Goal: Task Accomplishment & Management: Use online tool/utility

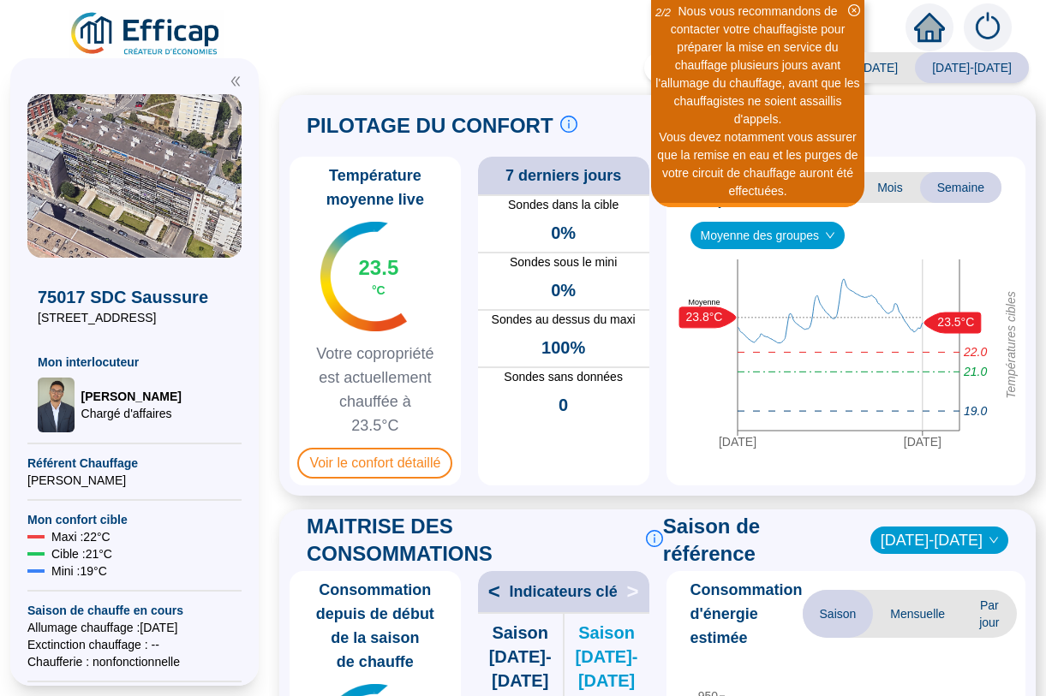
click at [833, 236] on icon "down" at bounding box center [830, 235] width 10 height 10
click at [832, 230] on icon "down" at bounding box center [830, 235] width 10 height 10
click at [833, 234] on icon "down" at bounding box center [830, 235] width 10 height 10
click at [888, 189] on span "Mois" at bounding box center [890, 187] width 60 height 31
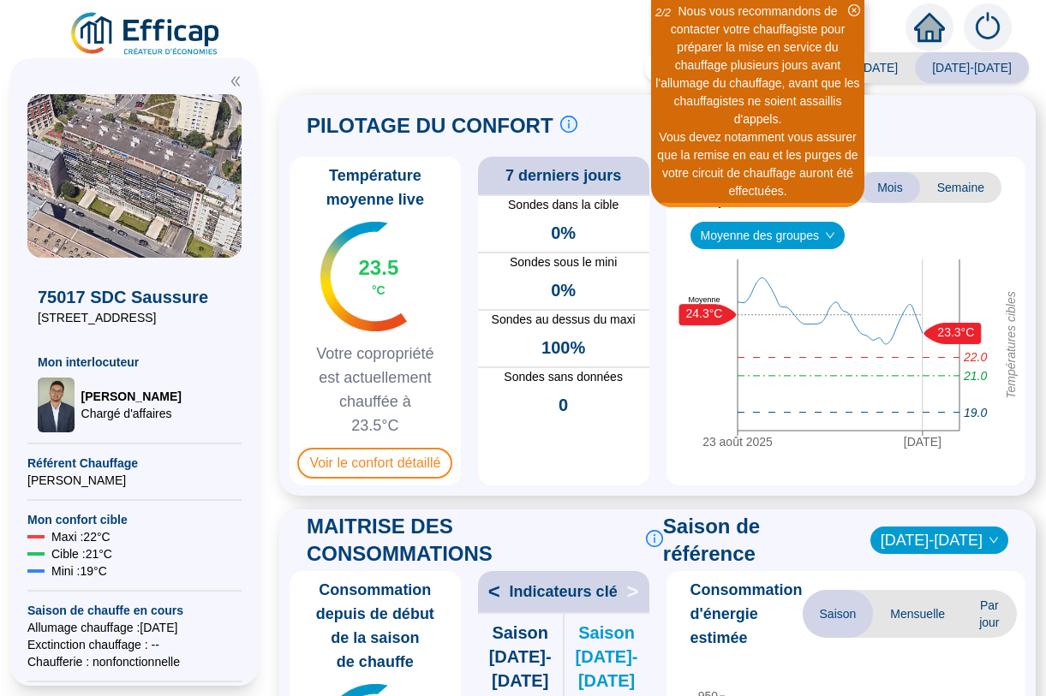
click at [825, 185] on span "Saison" at bounding box center [824, 187] width 71 height 31
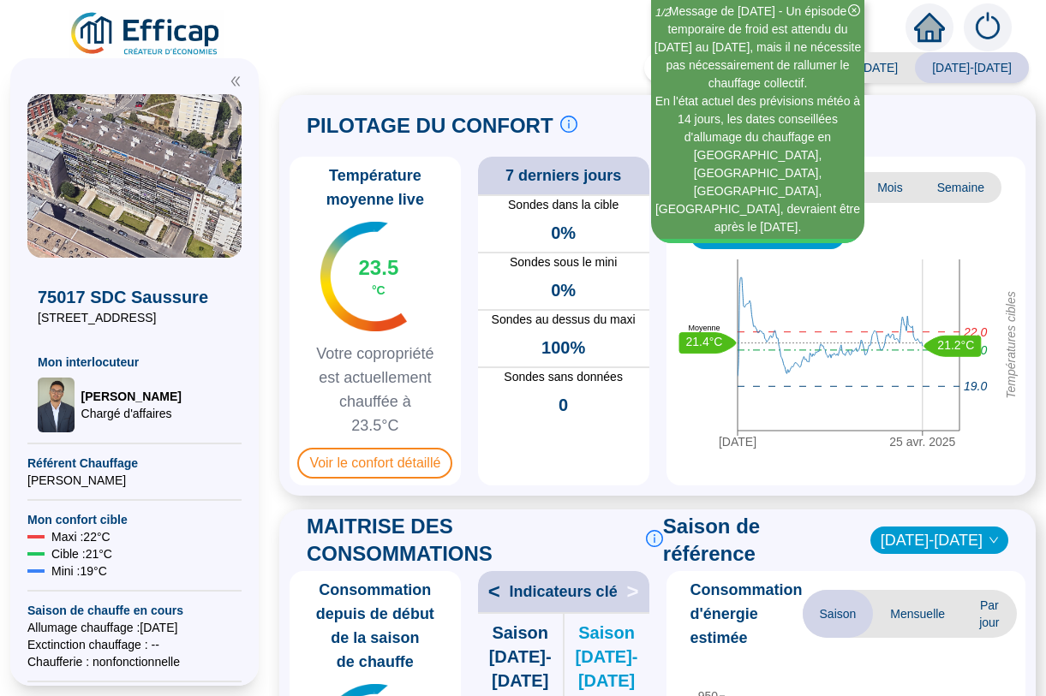
click at [958, 190] on span "Semaine" at bounding box center [960, 187] width 81 height 31
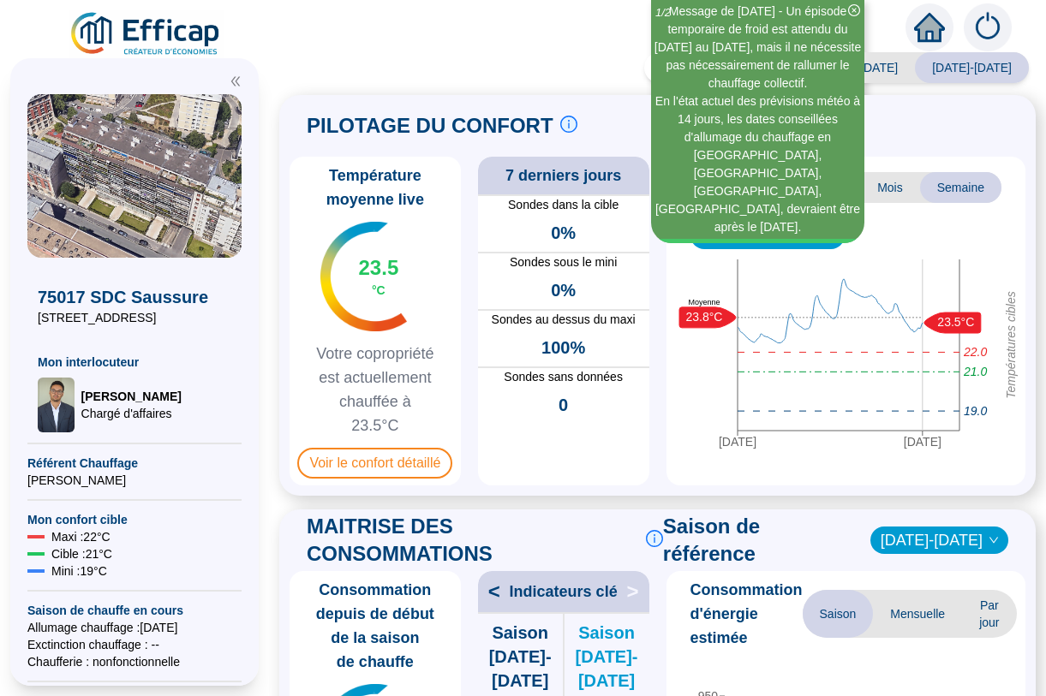
click at [958, 190] on span "Semaine" at bounding box center [960, 187] width 81 height 31
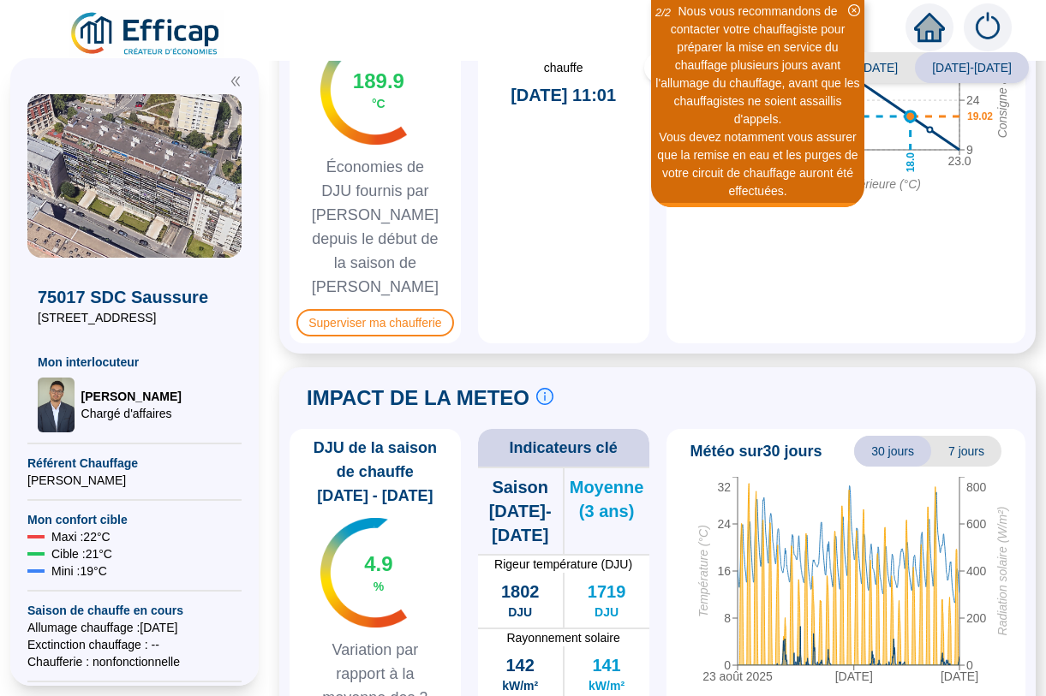
scroll to position [1118, 0]
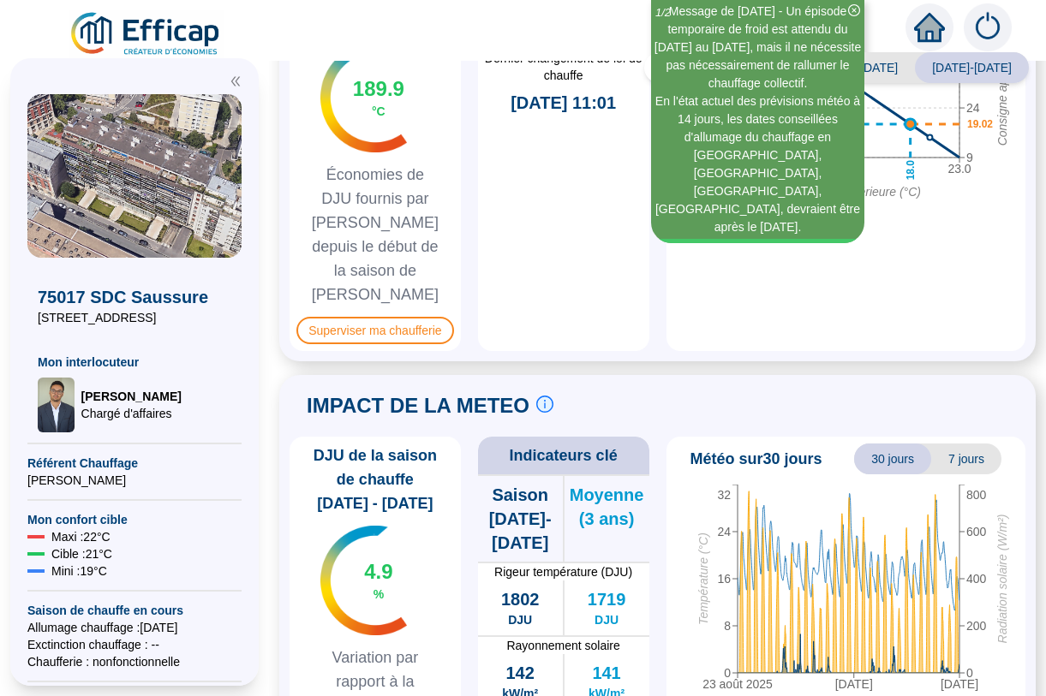
click at [855, 8] on icon "close-circle" at bounding box center [854, 10] width 12 height 12
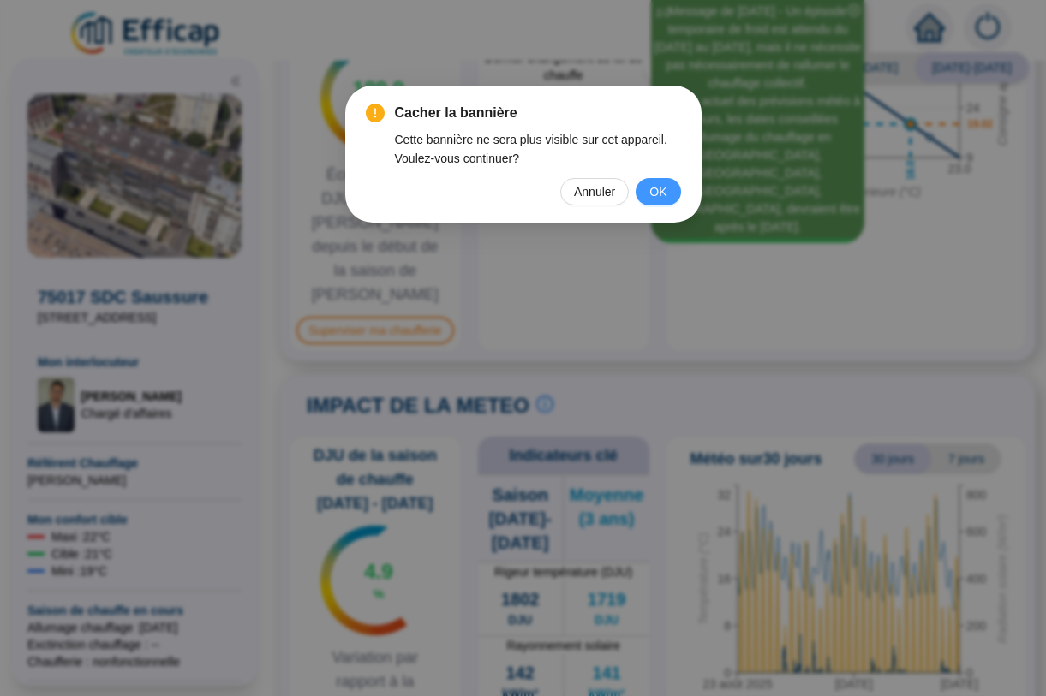
click at [661, 188] on span "OK" at bounding box center [657, 191] width 17 height 19
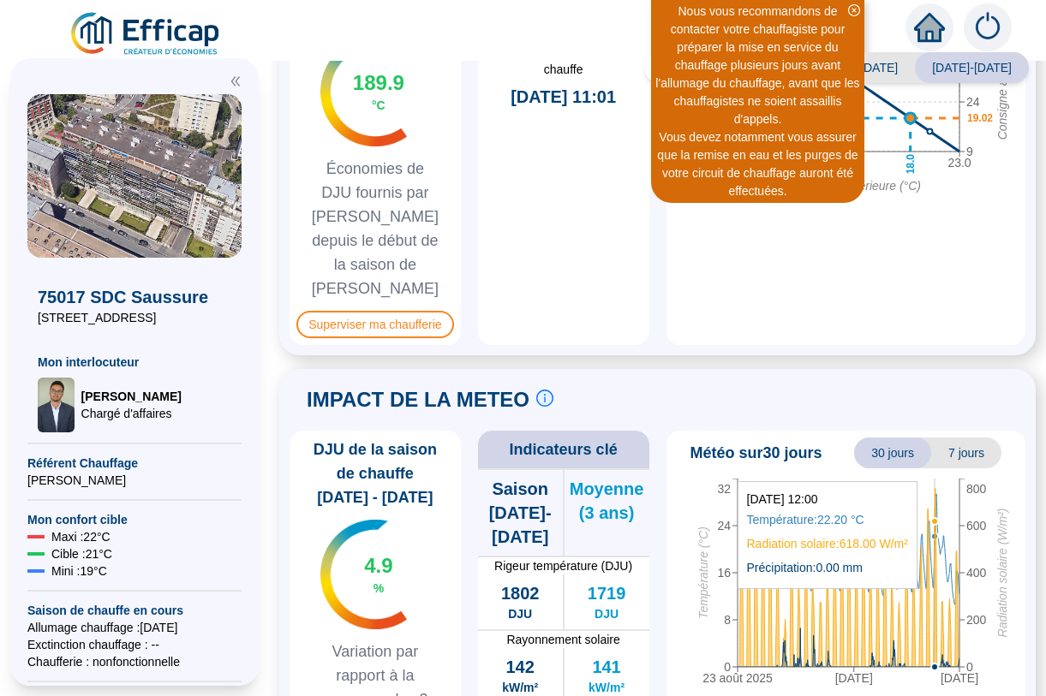
scroll to position [1314, 0]
